Goal: Task Accomplishment & Management: Use online tool/utility

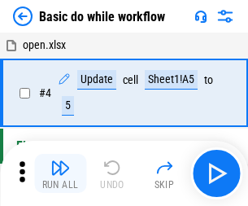
click at [60, 173] on img "button" at bounding box center [60, 168] width 20 height 20
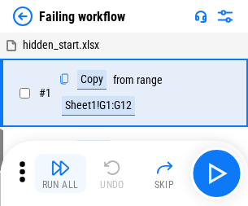
click at [60, 173] on img "button" at bounding box center [60, 168] width 20 height 20
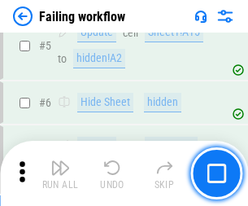
scroll to position [345, 0]
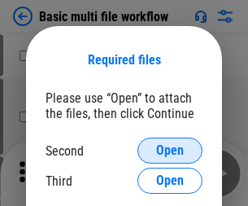
click at [170, 151] on span "Open" at bounding box center [170, 150] width 28 height 13
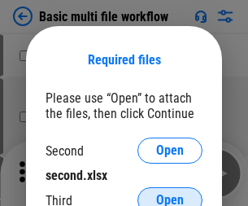
click at [170, 194] on span "Open" at bounding box center [170, 200] width 28 height 13
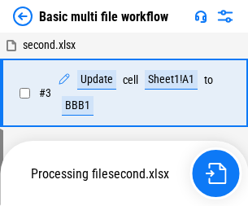
scroll to position [361, 0]
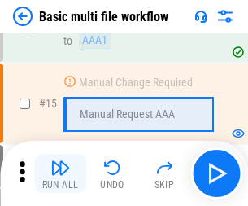
click at [60, 173] on img "button" at bounding box center [60, 168] width 20 height 20
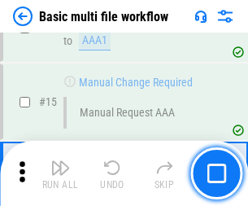
scroll to position [1084, 0]
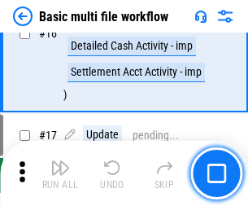
click at [60, 173] on img "button" at bounding box center [60, 168] width 20 height 20
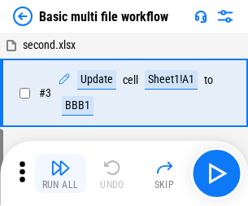
click at [60, 173] on img "button" at bounding box center [60, 168] width 20 height 20
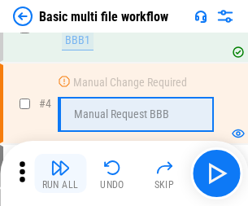
click at [60, 173] on img "button" at bounding box center [60, 168] width 20 height 20
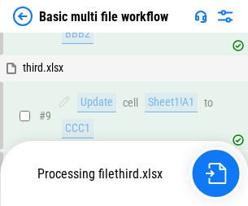
scroll to position [567, 0]
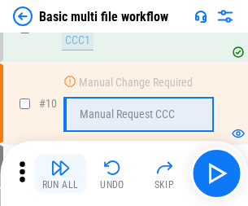
click at [60, 173] on img "button" at bounding box center [60, 168] width 20 height 20
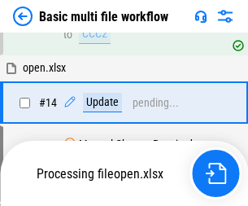
scroll to position [852, 0]
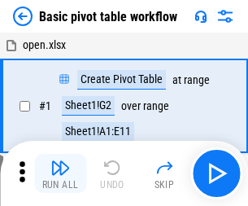
click at [60, 173] on img "button" at bounding box center [60, 168] width 20 height 20
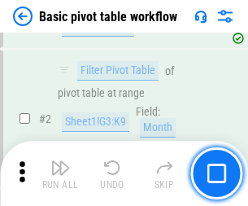
scroll to position [390, 0]
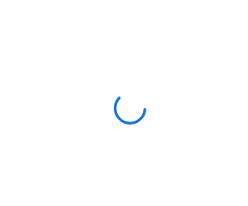
scroll to position [6, 0]
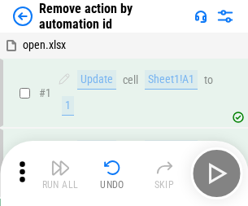
scroll to position [60, 0]
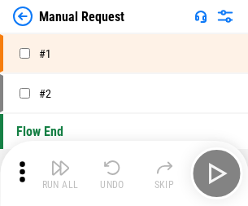
click at [60, 173] on img "button" at bounding box center [60, 168] width 20 height 20
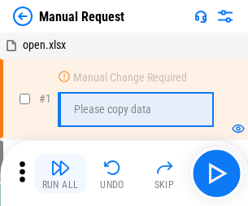
click at [60, 173] on img "button" at bounding box center [60, 168] width 20 height 20
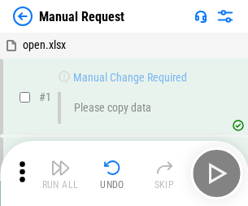
scroll to position [55, 0]
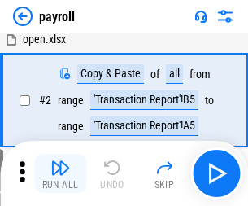
click at [60, 173] on img "button" at bounding box center [60, 168] width 20 height 20
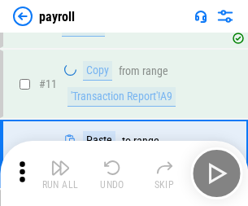
scroll to position [118, 0]
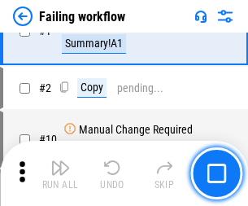
scroll to position [263, 0]
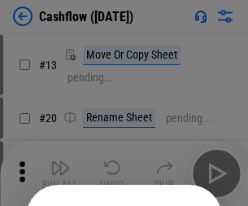
scroll to position [159, 0]
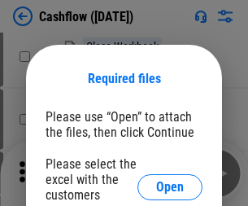
scroll to position [177, 0]
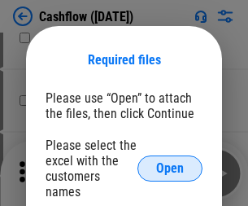
click at [170, 162] on span "Open" at bounding box center [170, 168] width 28 height 13
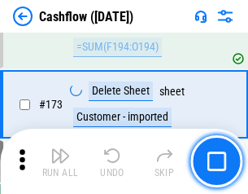
scroll to position [1724, 0]
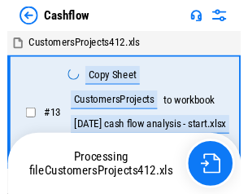
scroll to position [19, 0]
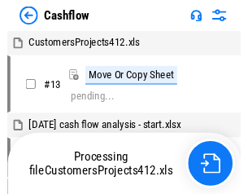
scroll to position [19, 0]
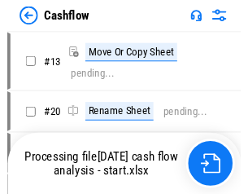
scroll to position [19, 0]
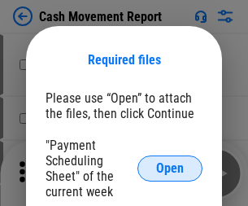
click at [170, 169] on span "Open" at bounding box center [170, 168] width 28 height 13
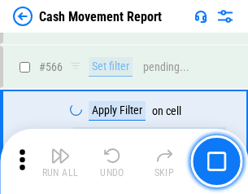
scroll to position [7463, 0]
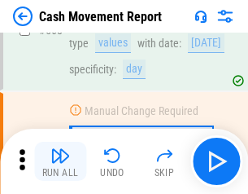
click at [60, 161] on img "button" at bounding box center [60, 156] width 20 height 20
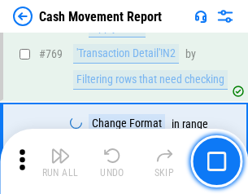
scroll to position [9048, 0]
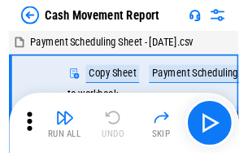
scroll to position [29, 0]
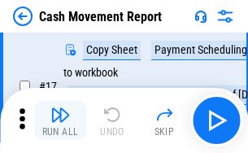
click at [60, 120] on img "button" at bounding box center [60, 115] width 20 height 20
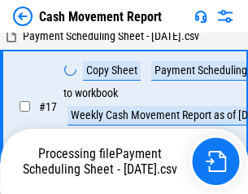
scroll to position [256, 0]
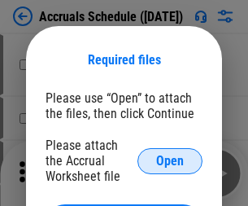
click at [170, 160] on span "Open" at bounding box center [170, 161] width 28 height 13
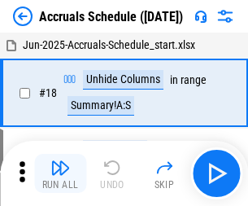
click at [60, 173] on img "button" at bounding box center [60, 168] width 20 height 20
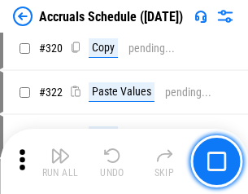
scroll to position [3029, 0]
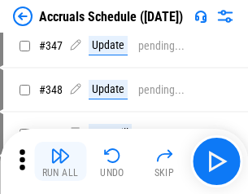
click at [60, 161] on img "button" at bounding box center [60, 156] width 20 height 20
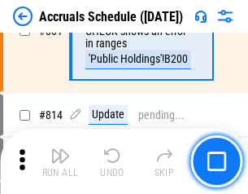
scroll to position [7185, 0]
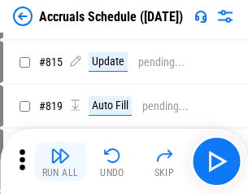
click at [60, 161] on img "button" at bounding box center [60, 156] width 20 height 20
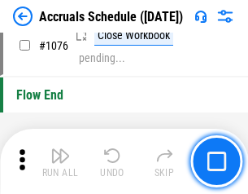
scroll to position [9752, 0]
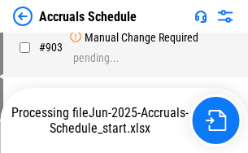
scroll to position [8365, 0]
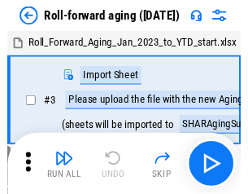
scroll to position [2, 0]
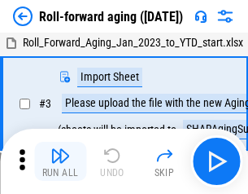
click at [60, 161] on img "button" at bounding box center [60, 156] width 20 height 20
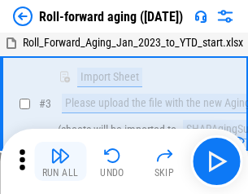
click at [60, 161] on img "button" at bounding box center [60, 156] width 20 height 20
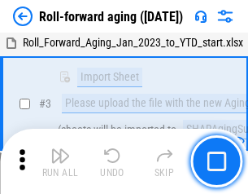
scroll to position [105, 0]
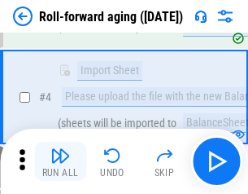
click at [60, 161] on img "button" at bounding box center [60, 156] width 20 height 20
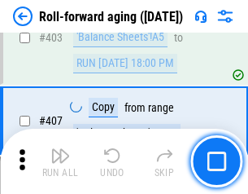
scroll to position [5646, 0]
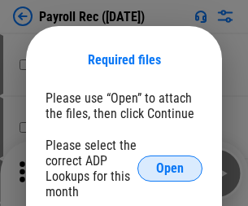
click at [170, 169] on span "Open" at bounding box center [170, 168] width 28 height 13
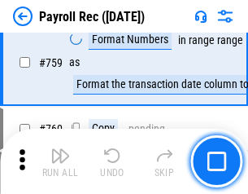
scroll to position [9778, 0]
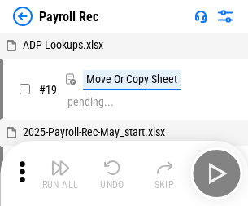
click at [60, 173] on img "button" at bounding box center [60, 168] width 20 height 20
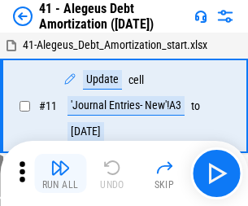
click at [60, 173] on img "button" at bounding box center [60, 168] width 20 height 20
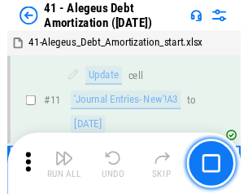
scroll to position [201, 0]
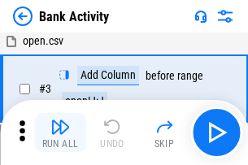
click at [60, 133] on img "button" at bounding box center [60, 127] width 20 height 20
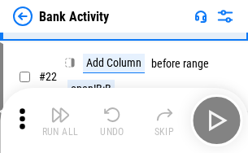
scroll to position [436, 0]
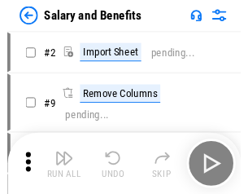
scroll to position [22, 0]
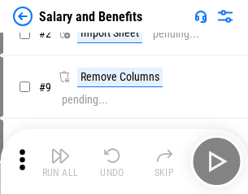
click at [60, 161] on img "button" at bounding box center [60, 156] width 20 height 20
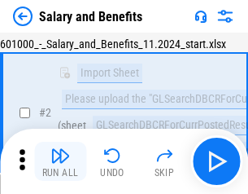
click at [60, 161] on img "button" at bounding box center [60, 156] width 20 height 20
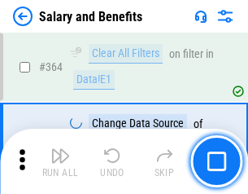
scroll to position [7668, 0]
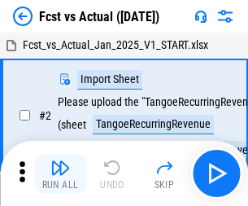
click at [60, 161] on img "button" at bounding box center [60, 168] width 20 height 20
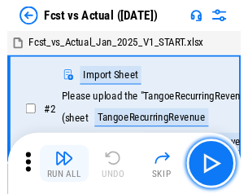
scroll to position [21, 0]
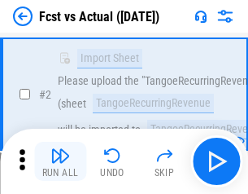
click at [60, 161] on img "button" at bounding box center [60, 156] width 20 height 20
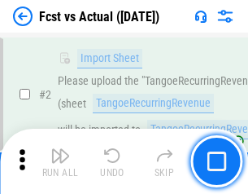
scroll to position [152, 0]
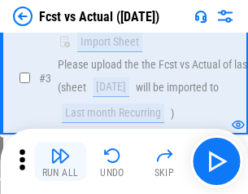
click at [60, 161] on img "button" at bounding box center [60, 156] width 20 height 20
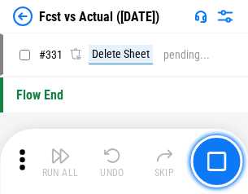
scroll to position [7794, 0]
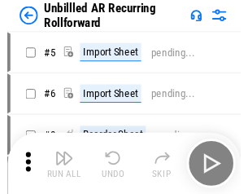
scroll to position [35, 0]
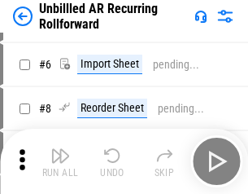
click at [60, 161] on img "button" at bounding box center [60, 156] width 20 height 20
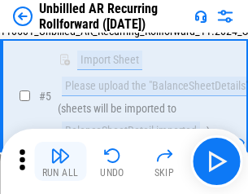
click at [60, 161] on img "button" at bounding box center [60, 156] width 20 height 20
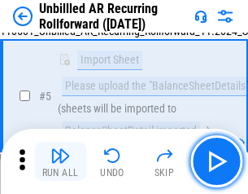
scroll to position [153, 0]
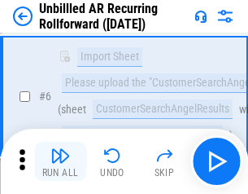
click at [60, 161] on img "button" at bounding box center [60, 156] width 20 height 20
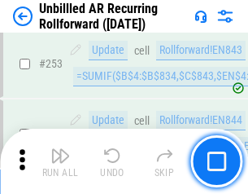
scroll to position [5531, 0]
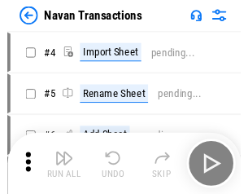
scroll to position [26, 0]
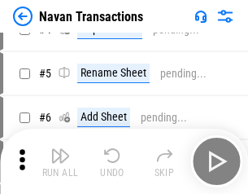
click at [60, 161] on img "button" at bounding box center [60, 156] width 20 height 20
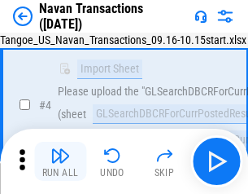
click at [60, 161] on img "button" at bounding box center [60, 156] width 20 height 20
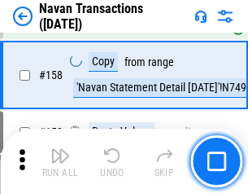
scroll to position [5279, 0]
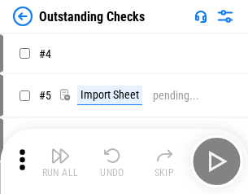
click at [60, 161] on img "button" at bounding box center [60, 156] width 20 height 20
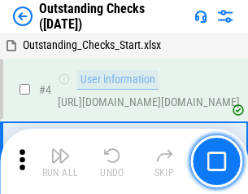
scroll to position [68, 0]
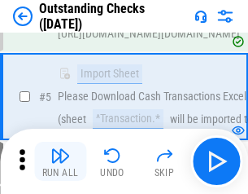
click at [60, 161] on img "button" at bounding box center [60, 156] width 20 height 20
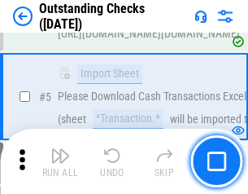
scroll to position [170, 0]
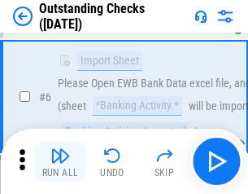
click at [60, 161] on img "button" at bounding box center [60, 156] width 20 height 20
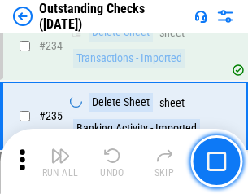
scroll to position [4944, 0]
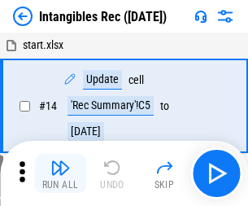
click at [60, 173] on img "button" at bounding box center [60, 168] width 20 height 20
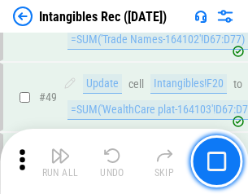
scroll to position [634, 0]
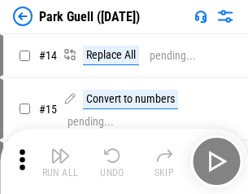
click at [60, 161] on img "button" at bounding box center [60, 156] width 20 height 20
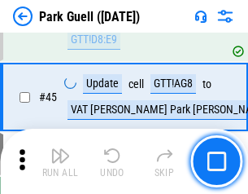
scroll to position [2036, 0]
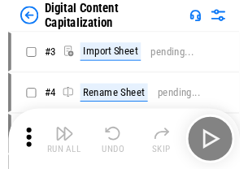
scroll to position [47, 0]
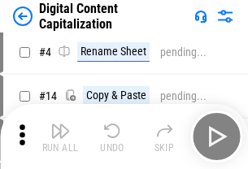
click at [60, 137] on img "button" at bounding box center [60, 131] width 20 height 20
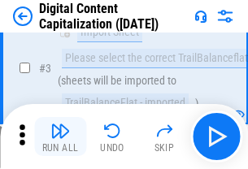
click at [60, 137] on img "button" at bounding box center [60, 131] width 20 height 20
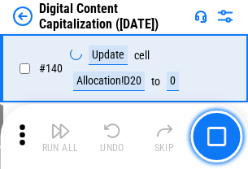
scroll to position [1727, 0]
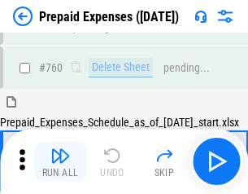
click at [60, 161] on img "button" at bounding box center [60, 156] width 20 height 20
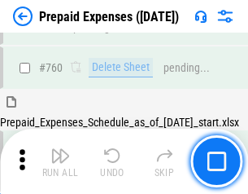
scroll to position [4513, 0]
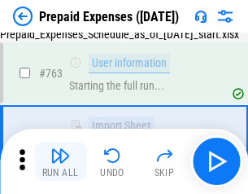
click at [60, 161] on img "button" at bounding box center [60, 156] width 20 height 20
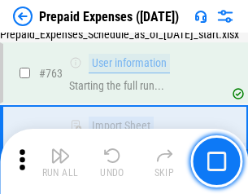
scroll to position [4609, 0]
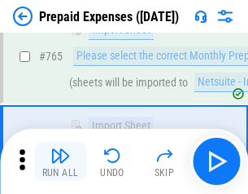
click at [60, 161] on img "button" at bounding box center [60, 156] width 20 height 20
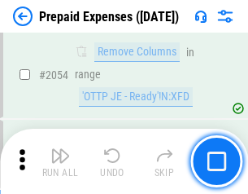
scroll to position [17020, 0]
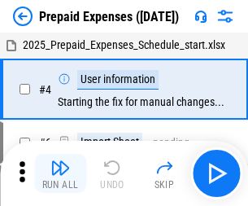
click at [60, 173] on img "button" at bounding box center [60, 168] width 20 height 20
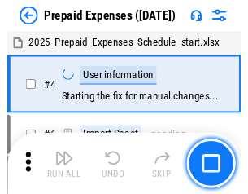
scroll to position [72, 0]
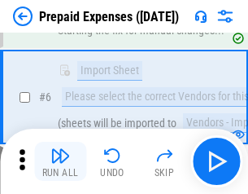
click at [60, 161] on img "button" at bounding box center [60, 156] width 20 height 20
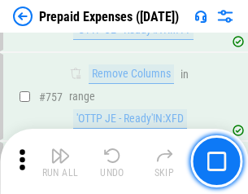
scroll to position [5802, 0]
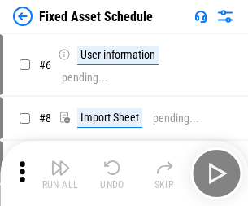
click at [60, 173] on img "button" at bounding box center [60, 168] width 20 height 20
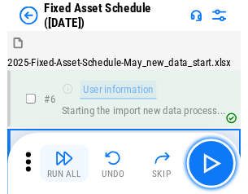
scroll to position [88, 0]
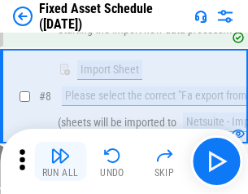
click at [60, 161] on img "button" at bounding box center [60, 156] width 20 height 20
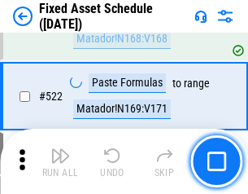
scroll to position [5659, 0]
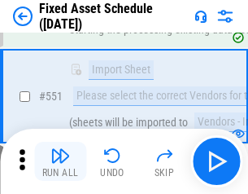
click at [60, 161] on img "button" at bounding box center [60, 156] width 20 height 20
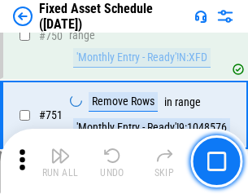
scroll to position [7938, 0]
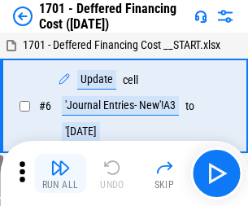
click at [60, 173] on img "button" at bounding box center [60, 168] width 20 height 20
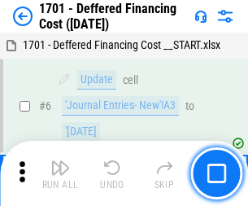
scroll to position [195, 0]
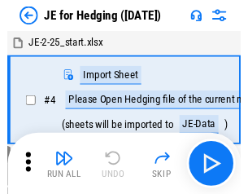
scroll to position [2, 0]
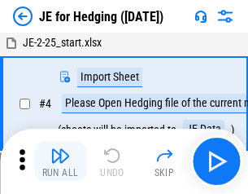
click at [60, 161] on img "button" at bounding box center [60, 156] width 20 height 20
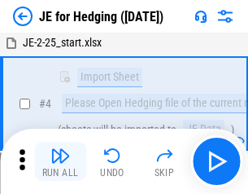
click at [60, 161] on img "button" at bounding box center [60, 156] width 20 height 20
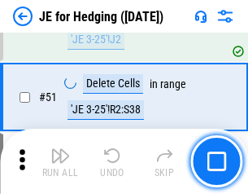
scroll to position [1054, 0]
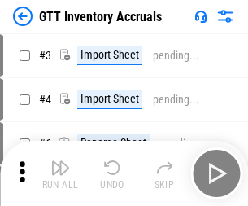
click at [60, 161] on img "button" at bounding box center [60, 168] width 20 height 20
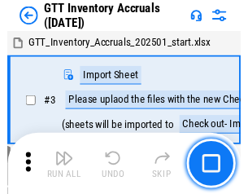
scroll to position [2, 0]
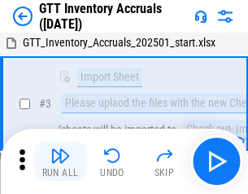
click at [60, 161] on img "button" at bounding box center [60, 156] width 20 height 20
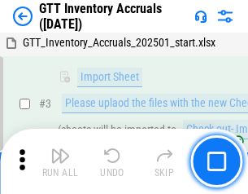
scroll to position [105, 0]
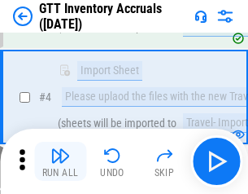
click at [60, 161] on img "button" at bounding box center [60, 156] width 20 height 20
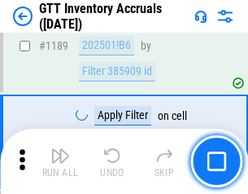
scroll to position [13296, 0]
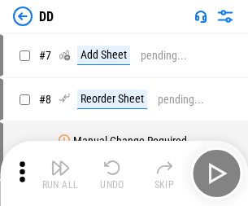
click at [60, 173] on img "button" at bounding box center [60, 168] width 20 height 20
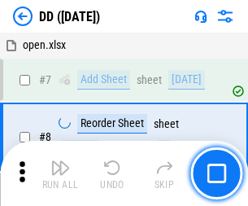
scroll to position [157, 0]
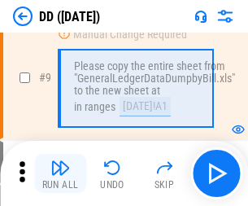
click at [60, 173] on img "button" at bounding box center [60, 168] width 20 height 20
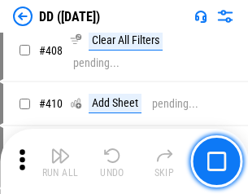
scroll to position [7285, 0]
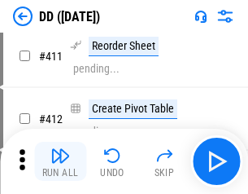
click at [60, 161] on img "button" at bounding box center [60, 156] width 20 height 20
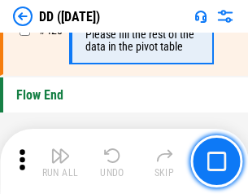
scroll to position [7793, 0]
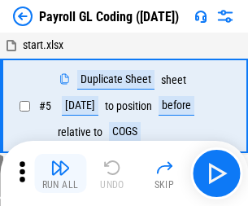
click at [60, 173] on img "button" at bounding box center [60, 168] width 20 height 20
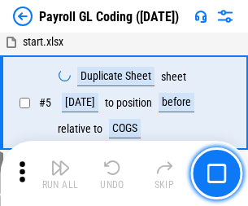
scroll to position [195, 0]
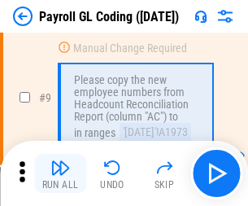
click at [60, 173] on img "button" at bounding box center [60, 168] width 20 height 20
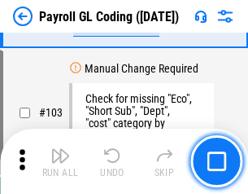
scroll to position [3820, 0]
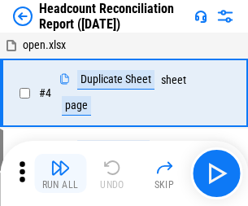
click at [60, 173] on img "button" at bounding box center [60, 168] width 20 height 20
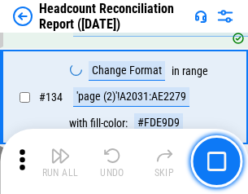
scroll to position [1957, 0]
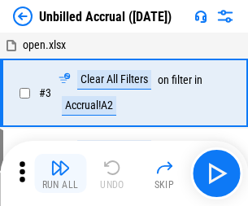
click at [60, 173] on img "button" at bounding box center [60, 168] width 20 height 20
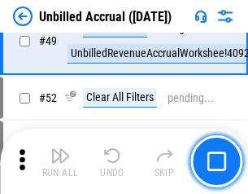
scroll to position [1477, 0]
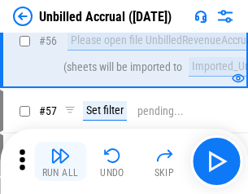
click at [60, 161] on img "button" at bounding box center [60, 156] width 20 height 20
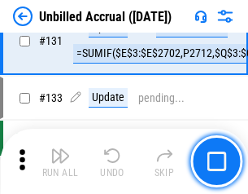
scroll to position [4850, 0]
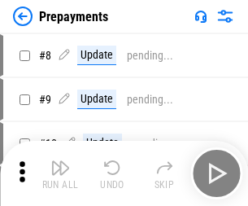
click at [60, 173] on img "button" at bounding box center [60, 168] width 20 height 20
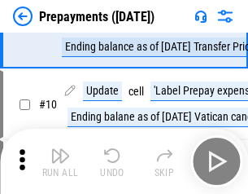
scroll to position [102, 0]
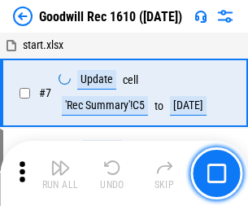
scroll to position [278, 0]
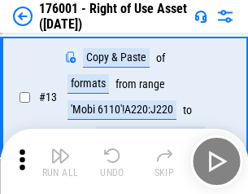
scroll to position [105, 0]
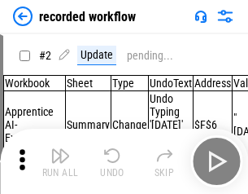
click at [60, 161] on img "button" at bounding box center [60, 156] width 20 height 20
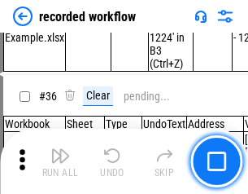
scroll to position [5089, 0]
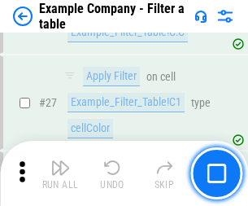
scroll to position [1490, 0]
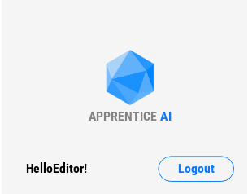
scroll to position [25, 0]
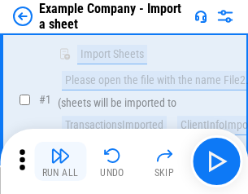
click at [60, 161] on img "button" at bounding box center [60, 156] width 20 height 20
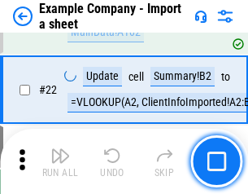
scroll to position [360, 0]
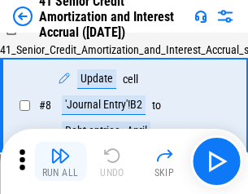
click at [60, 161] on img "button" at bounding box center [60, 156] width 20 height 20
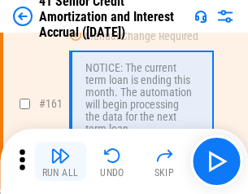
click at [60, 161] on img "button" at bounding box center [60, 156] width 20 height 20
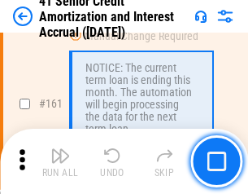
scroll to position [1741, 0]
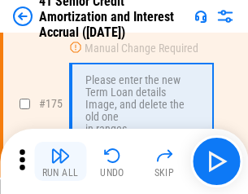
click at [60, 161] on img "button" at bounding box center [60, 156] width 20 height 20
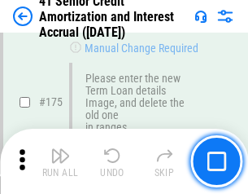
scroll to position [1907, 0]
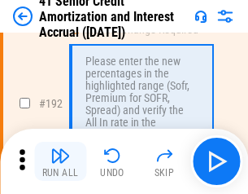
click at [60, 161] on img "button" at bounding box center [60, 156] width 20 height 20
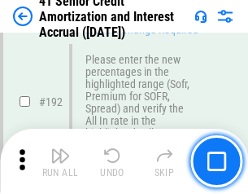
scroll to position [2078, 0]
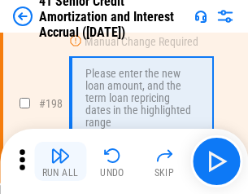
click at [60, 161] on img "button" at bounding box center [60, 156] width 20 height 20
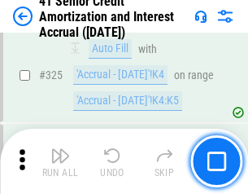
scroll to position [4160, 0]
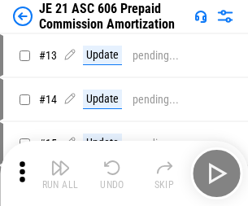
click at [60, 161] on img "button" at bounding box center [60, 168] width 20 height 20
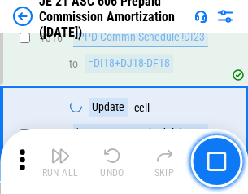
scroll to position [3040, 0]
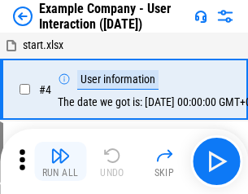
click at [60, 161] on img "button" at bounding box center [60, 156] width 20 height 20
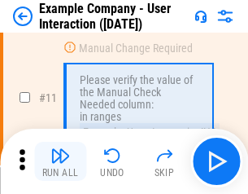
click at [60, 161] on img "button" at bounding box center [60, 156] width 20 height 20
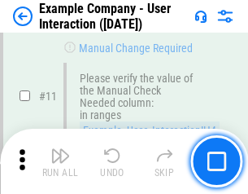
scroll to position [353, 0]
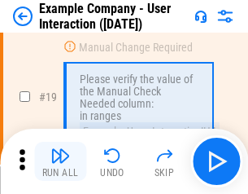
click at [60, 161] on img "button" at bounding box center [60, 156] width 20 height 20
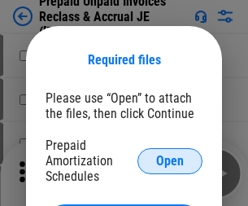
click at [170, 160] on span "Open" at bounding box center [170, 161] width 28 height 13
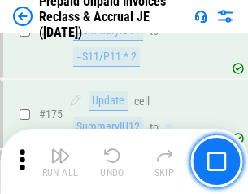
scroll to position [2198, 0]
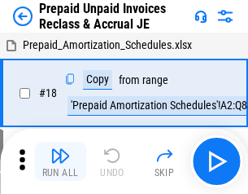
click at [60, 161] on img "button" at bounding box center [60, 156] width 20 height 20
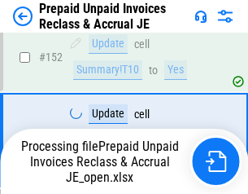
scroll to position [1334, 0]
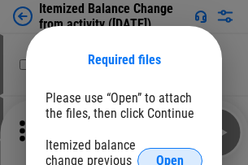
click at [170, 155] on span "Open" at bounding box center [170, 161] width 28 height 13
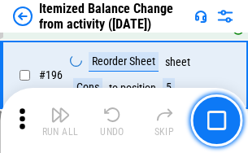
scroll to position [3134, 0]
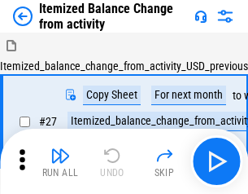
scroll to position [25, 0]
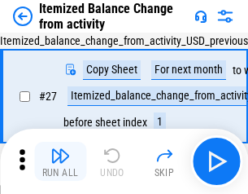
click at [60, 161] on img "button" at bounding box center [60, 156] width 20 height 20
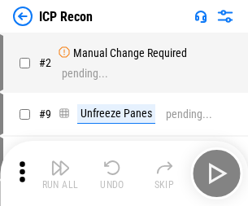
scroll to position [7, 0]
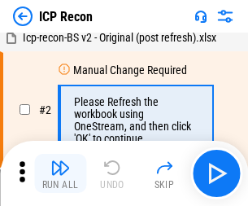
click at [60, 173] on img "button" at bounding box center [60, 168] width 20 height 20
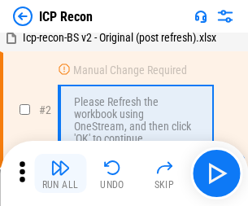
click at [60, 173] on img "button" at bounding box center [60, 168] width 20 height 20
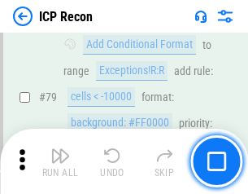
scroll to position [1596, 0]
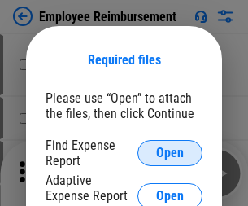
click at [170, 153] on span "Open" at bounding box center [170, 153] width 28 height 13
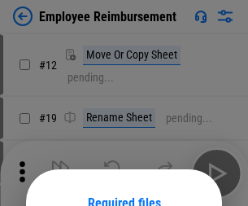
scroll to position [143, 0]
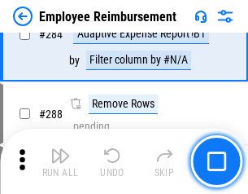
scroll to position [4426, 0]
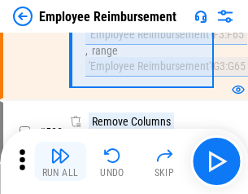
click at [60, 161] on img "button" at bounding box center [60, 156] width 20 height 20
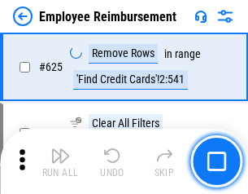
scroll to position [9749, 0]
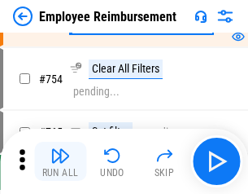
click at [60, 161] on img "button" at bounding box center [60, 156] width 20 height 20
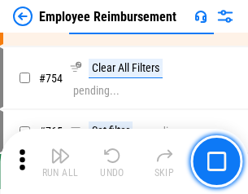
click at [60, 161] on img "button" at bounding box center [60, 156] width 20 height 20
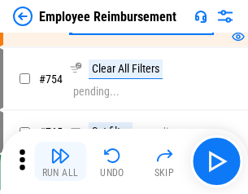
click at [60, 161] on img "button" at bounding box center [60, 156] width 20 height 20
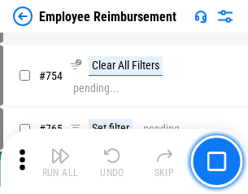
scroll to position [11423, 0]
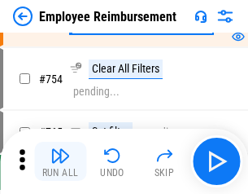
click at [60, 161] on img "button" at bounding box center [60, 156] width 20 height 20
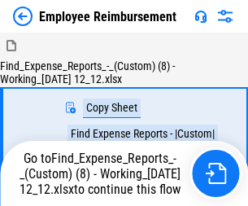
scroll to position [55, 0]
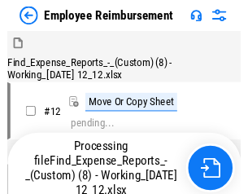
scroll to position [55, 0]
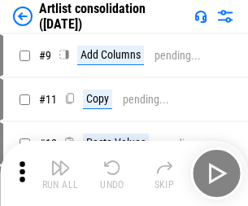
click at [60, 173] on img "button" at bounding box center [60, 168] width 20 height 20
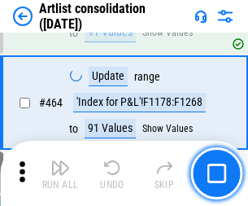
scroll to position [7130, 0]
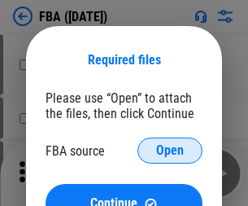
click at [170, 151] on span "Open" at bounding box center [170, 150] width 28 height 13
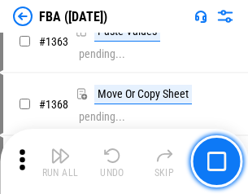
scroll to position [17295, 0]
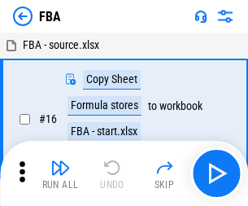
scroll to position [16, 0]
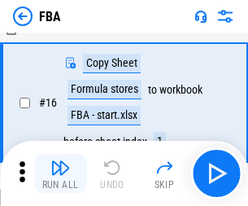
click at [60, 173] on img "button" at bounding box center [60, 168] width 20 height 20
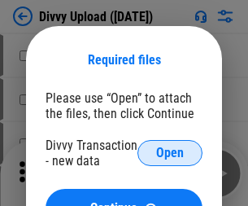
click at [170, 153] on span "Open" at bounding box center [170, 153] width 28 height 13
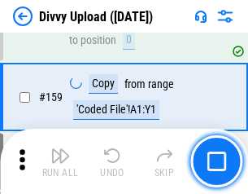
scroll to position [1686, 0]
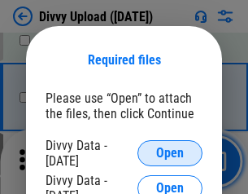
click at [170, 153] on span "Open" at bounding box center [170, 153] width 28 height 13
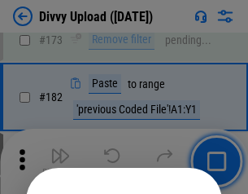
scroll to position [1828, 0]
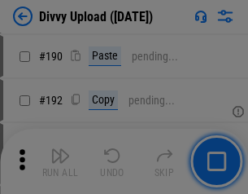
scroll to position [2055, 0]
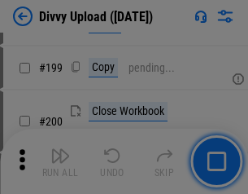
scroll to position [2368, 0]
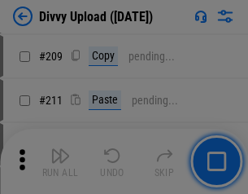
scroll to position [2766, 0]
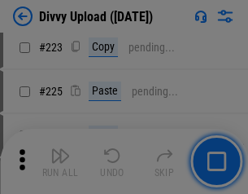
scroll to position [3249, 0]
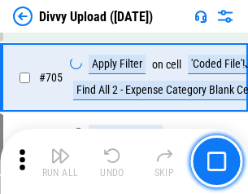
scroll to position [11138, 0]
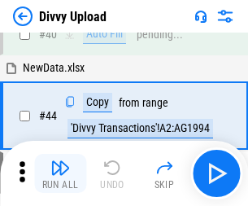
click at [60, 173] on img "button" at bounding box center [60, 168] width 20 height 20
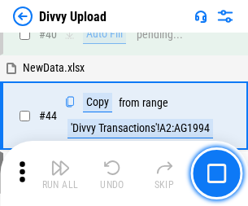
scroll to position [179, 0]
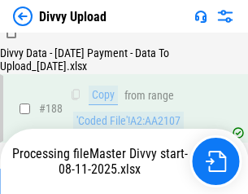
scroll to position [1917, 0]
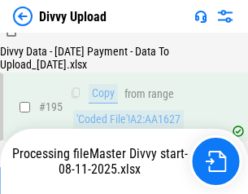
scroll to position [2276, 0]
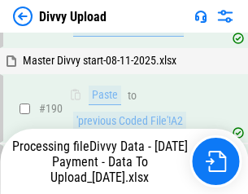
scroll to position [2181, 0]
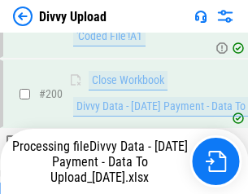
scroll to position [2553, 0]
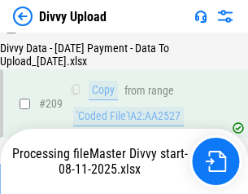
scroll to position [2994, 0]
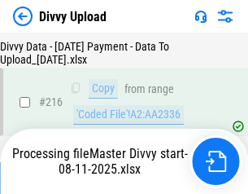
scroll to position [3353, 0]
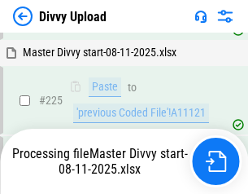
scroll to position [3865, 0]
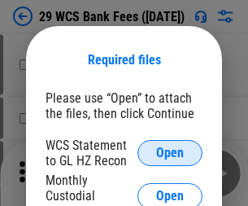
click at [170, 153] on span "Open" at bounding box center [170, 153] width 28 height 13
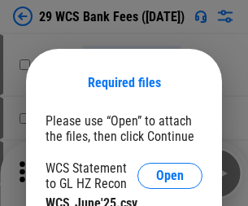
scroll to position [23, 0]
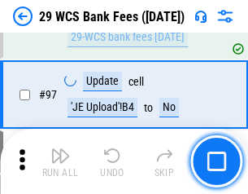
scroll to position [1587, 0]
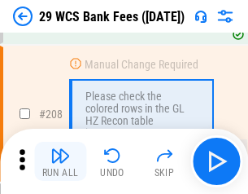
click at [60, 161] on img "button" at bounding box center [60, 156] width 20 height 20
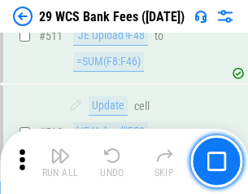
scroll to position [8192, 0]
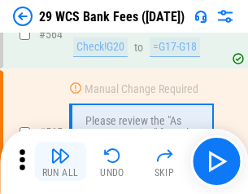
click at [60, 161] on img "button" at bounding box center [60, 156] width 20 height 20
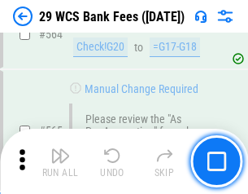
scroll to position [8806, 0]
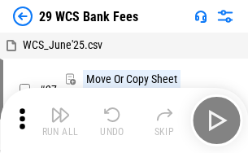
click at [60, 120] on img "button" at bounding box center [60, 115] width 20 height 20
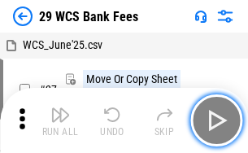
scroll to position [29, 0]
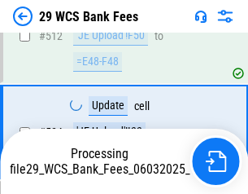
scroll to position [8595, 0]
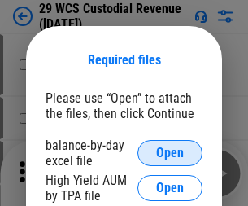
click at [170, 153] on span "Open" at bounding box center [170, 153] width 28 height 13
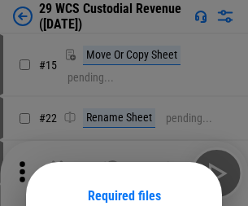
scroll to position [136, 0]
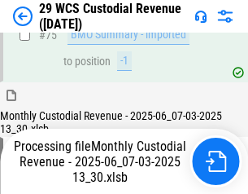
scroll to position [1701, 0]
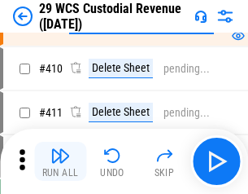
click at [60, 161] on img "button" at bounding box center [60, 156] width 20 height 20
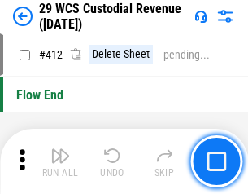
scroll to position [7776, 0]
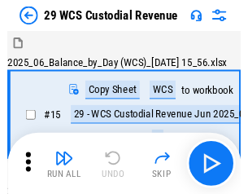
scroll to position [39, 0]
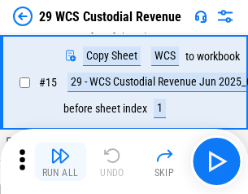
click at [60, 161] on img "button" at bounding box center [60, 156] width 20 height 20
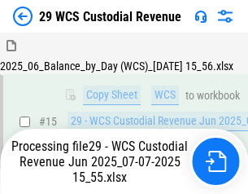
scroll to position [369, 0]
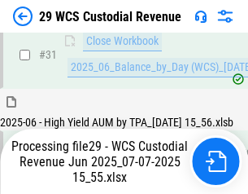
scroll to position [836, 0]
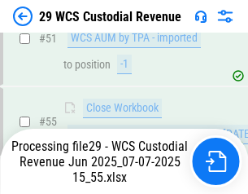
scroll to position [1618, 0]
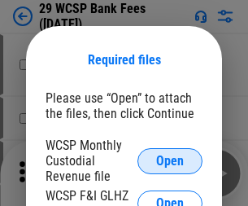
click at [170, 160] on span "Open" at bounding box center [170, 161] width 28 height 13
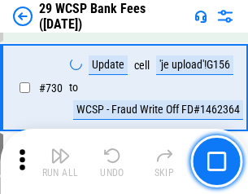
scroll to position [8205, 0]
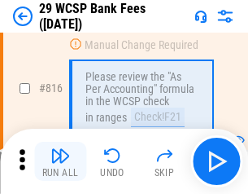
click at [60, 161] on img "button" at bounding box center [60, 156] width 20 height 20
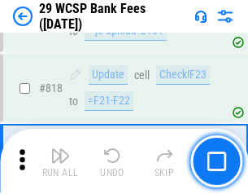
scroll to position [9877, 0]
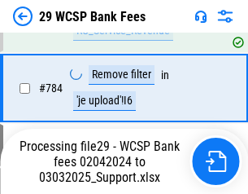
scroll to position [9789, 0]
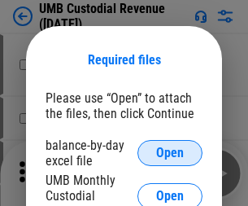
click at [170, 153] on span "Open" at bounding box center [170, 153] width 28 height 13
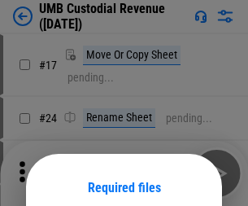
scroll to position [128, 0]
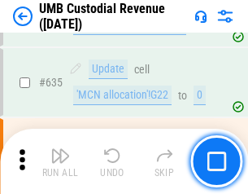
scroll to position [8521, 0]
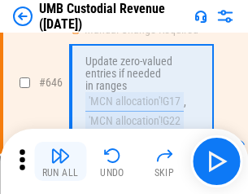
click at [60, 161] on img "button" at bounding box center [60, 156] width 20 height 20
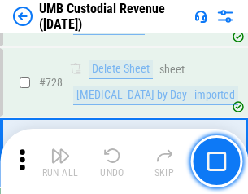
scroll to position [10044, 0]
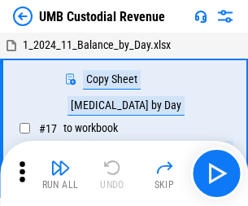
scroll to position [12, 0]
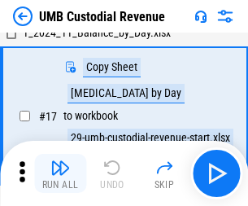
click at [60, 173] on img "button" at bounding box center [60, 168] width 20 height 20
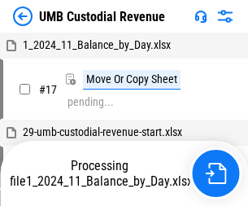
scroll to position [12, 0]
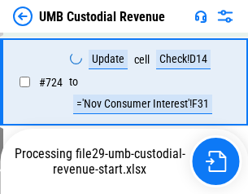
scroll to position [9937, 0]
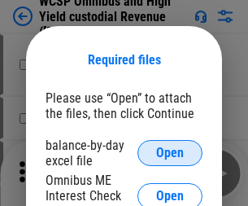
click at [170, 153] on span "Open" at bounding box center [170, 153] width 28 height 13
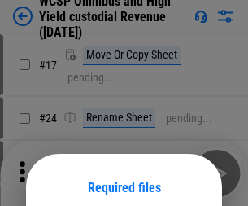
scroll to position [128, 0]
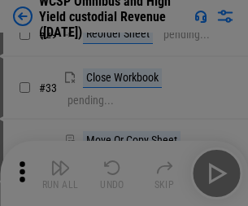
scroll to position [372, 0]
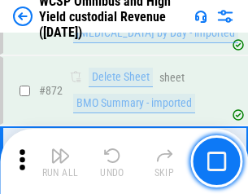
scroll to position [13780, 0]
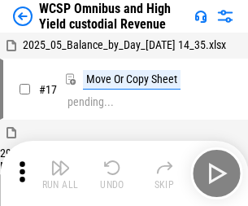
click at [60, 161] on img "button" at bounding box center [60, 168] width 20 height 20
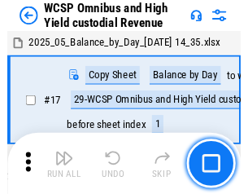
scroll to position [9, 0]
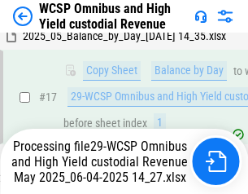
scroll to position [339, 0]
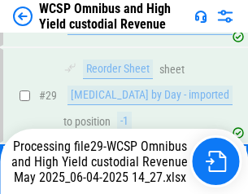
scroll to position [339, 0]
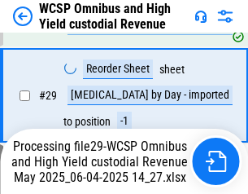
scroll to position [339, 0]
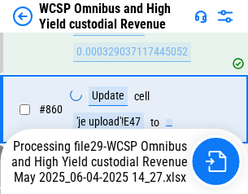
scroll to position [13743, 0]
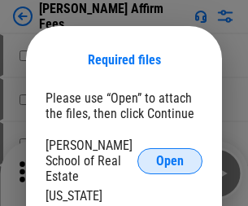
click at [170, 155] on span "Open" at bounding box center [170, 161] width 28 height 13
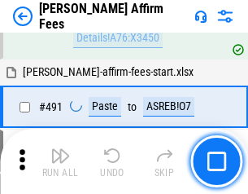
scroll to position [4427, 0]
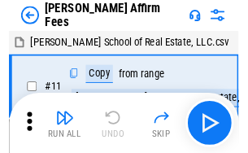
scroll to position [16, 0]
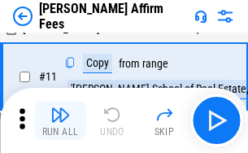
click at [60, 120] on img "button" at bounding box center [60, 115] width 20 height 20
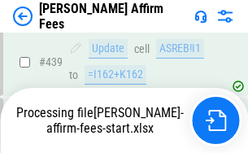
scroll to position [4270, 0]
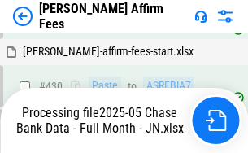
scroll to position [4295, 0]
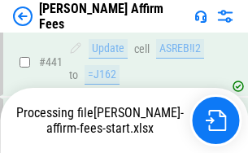
scroll to position [4270, 0]
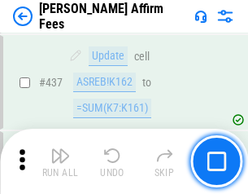
scroll to position [4250, 0]
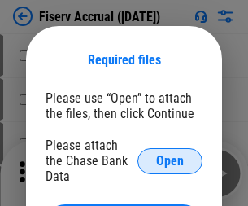
click at [170, 155] on span "Open" at bounding box center [170, 161] width 28 height 13
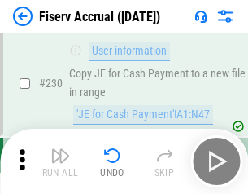
scroll to position [5159, 0]
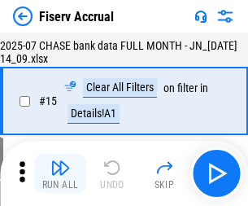
click at [60, 173] on img "button" at bounding box center [60, 168] width 20 height 20
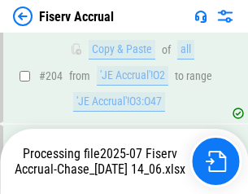
scroll to position [4941, 0]
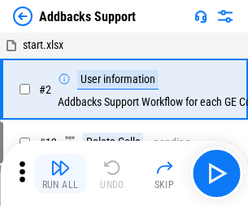
click at [60, 161] on img "button" at bounding box center [60, 168] width 20 height 20
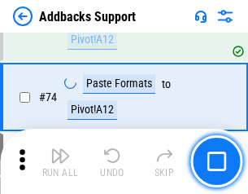
scroll to position [1185, 0]
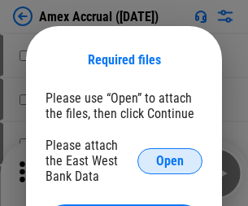
click at [170, 160] on span "Open" at bounding box center [170, 161] width 28 height 13
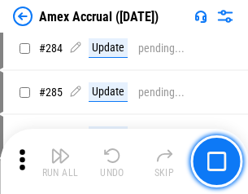
scroll to position [4458, 0]
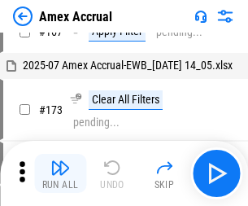
click at [60, 173] on img "button" at bounding box center [60, 168] width 20 height 20
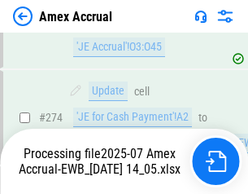
scroll to position [4852, 0]
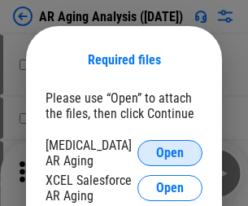
click at [170, 151] on span "Open" at bounding box center [170, 153] width 28 height 13
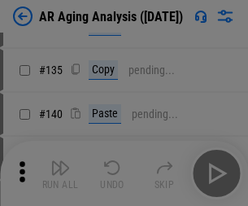
scroll to position [490, 0]
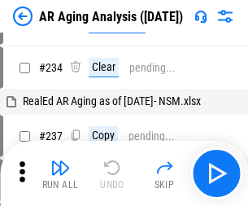
scroll to position [16, 0]
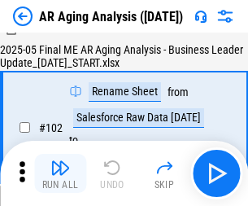
click at [60, 173] on img "button" at bounding box center [60, 168] width 20 height 20
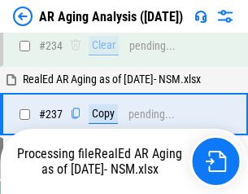
scroll to position [2524, 0]
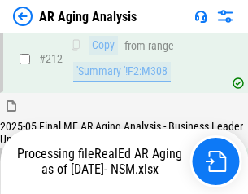
scroll to position [2435, 0]
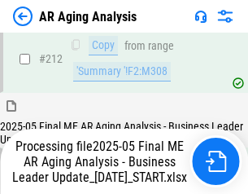
scroll to position [2505, 0]
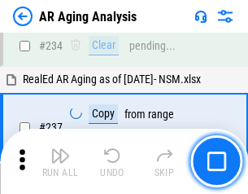
scroll to position [2505, 0]
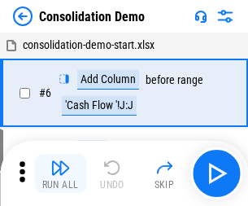
click at [60, 173] on img "button" at bounding box center [60, 168] width 20 height 20
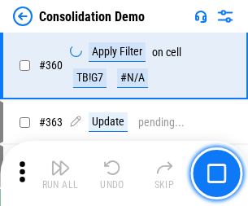
scroll to position [5457, 0]
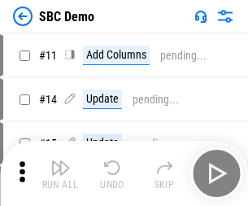
click at [60, 173] on img "button" at bounding box center [60, 168] width 20 height 20
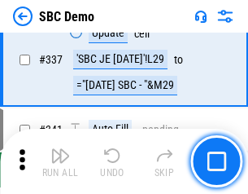
scroll to position [4283, 0]
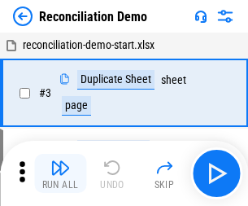
click at [60, 173] on img "button" at bounding box center [60, 168] width 20 height 20
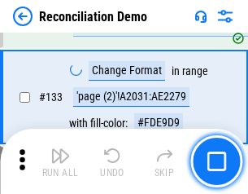
scroll to position [1934, 0]
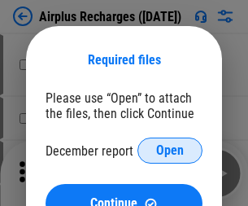
click at [170, 151] on span "Open" at bounding box center [170, 150] width 28 height 13
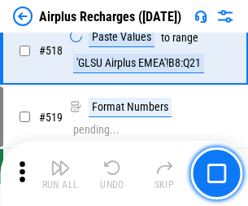
scroll to position [7007, 0]
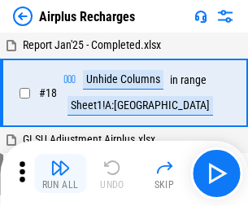
click at [60, 173] on img "button" at bounding box center [60, 168] width 20 height 20
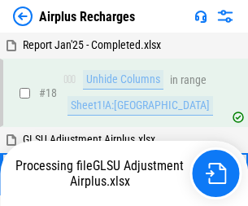
scroll to position [72, 0]
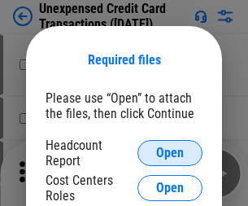
click at [170, 153] on span "Open" at bounding box center [170, 153] width 28 height 13
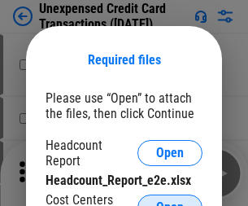
click at [170, 201] on span "Open" at bounding box center [170, 207] width 28 height 13
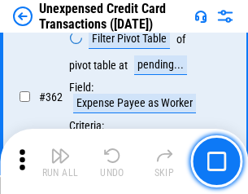
scroll to position [4187, 0]
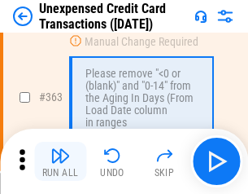
click at [60, 161] on img "button" at bounding box center [60, 156] width 20 height 20
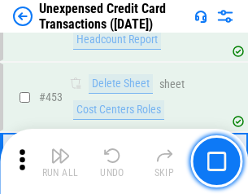
scroll to position [5553, 0]
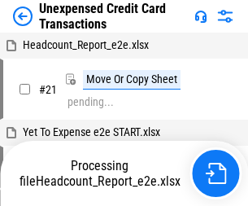
scroll to position [25, 0]
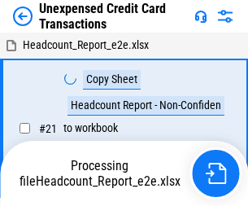
scroll to position [25, 0]
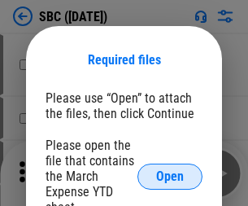
click at [170, 176] on span "Open" at bounding box center [170, 176] width 28 height 13
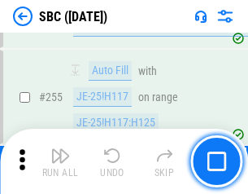
scroll to position [3182, 0]
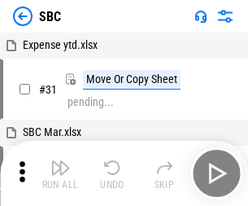
scroll to position [16, 0]
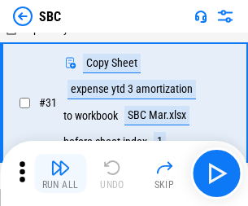
click at [60, 173] on img "button" at bounding box center [60, 168] width 20 height 20
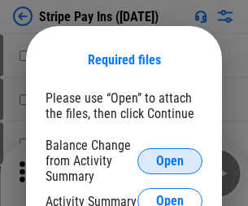
click at [170, 160] on span "Open" at bounding box center [170, 161] width 28 height 13
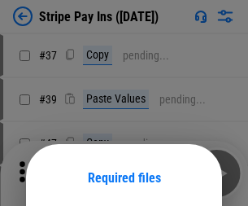
scroll to position [118, 0]
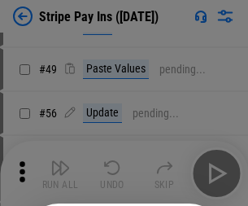
scroll to position [296, 0]
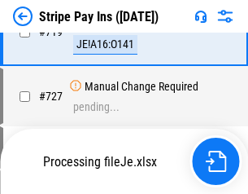
scroll to position [8441, 0]
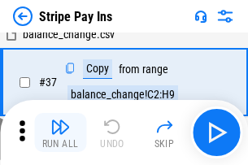
click at [60, 133] on img "button" at bounding box center [60, 127] width 20 height 20
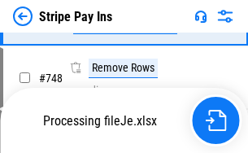
scroll to position [8405, 0]
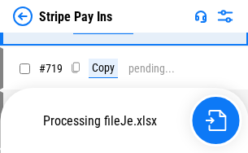
scroll to position [8405, 0]
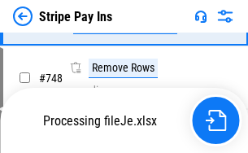
scroll to position [8405, 0]
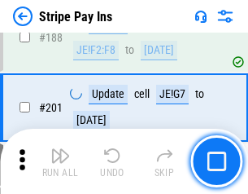
scroll to position [2319, 0]
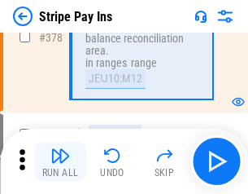
click at [60, 161] on img "button" at bounding box center [60, 156] width 20 height 20
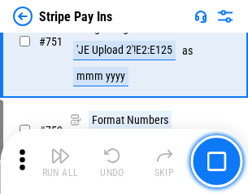
scroll to position [8385, 0]
